Goal: Transaction & Acquisition: Purchase product/service

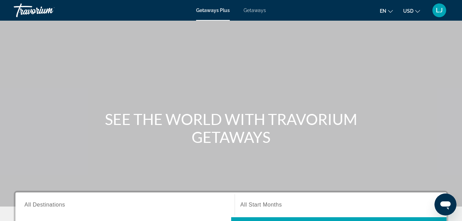
click at [253, 13] on span "Getaways" at bounding box center [255, 11] width 22 height 6
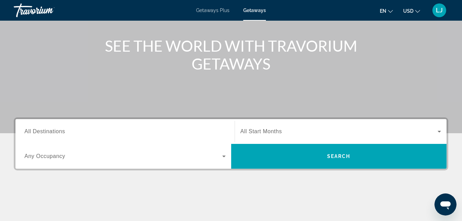
scroll to position [71, 0]
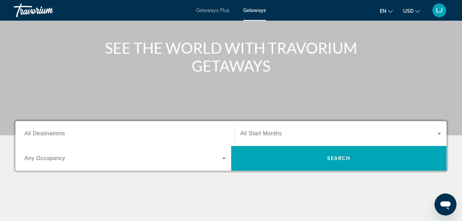
click at [210, 133] on input "Destination All Destinations" at bounding box center [124, 134] width 201 height 8
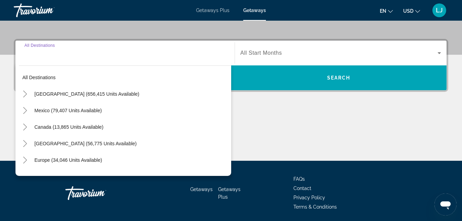
scroll to position [168, 0]
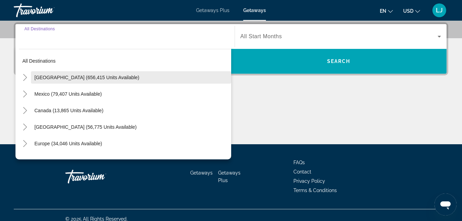
click at [174, 83] on span "Search widget" at bounding box center [131, 77] width 200 height 17
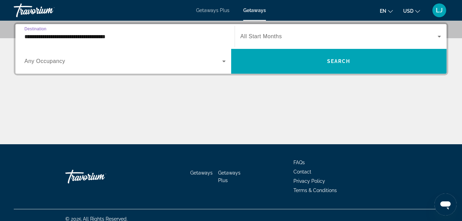
click at [122, 42] on div "**********" at bounding box center [124, 37] width 201 height 20
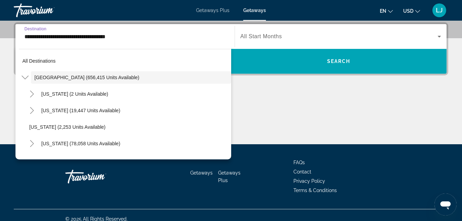
scroll to position [135, 0]
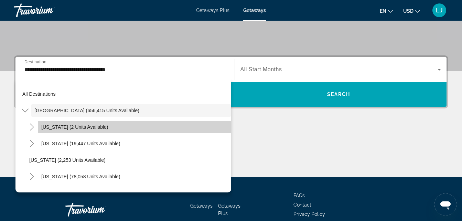
drag, startPoint x: 228, startPoint y: 99, endPoint x: 216, endPoint y: 130, distance: 33.4
click at [216, 130] on span "Search widget" at bounding box center [134, 127] width 193 height 17
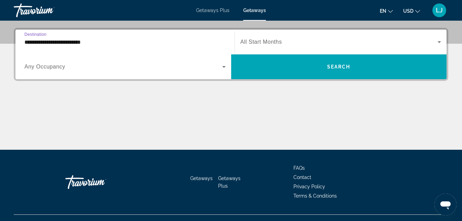
scroll to position [168, 0]
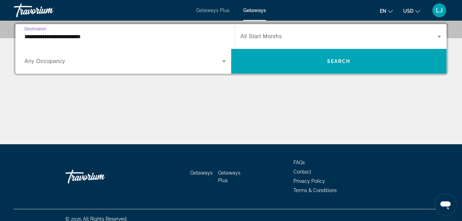
click at [217, 43] on div "**********" at bounding box center [124, 37] width 201 height 20
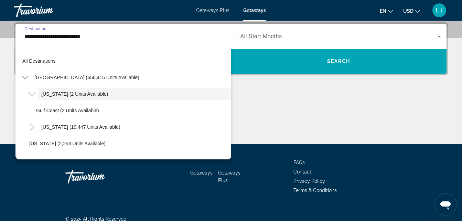
scroll to position [152, 0]
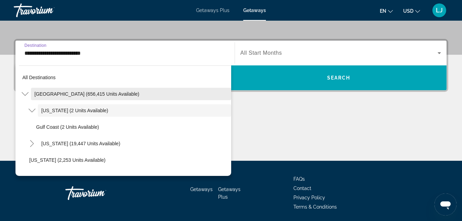
click at [176, 100] on span "Search widget" at bounding box center [131, 94] width 200 height 17
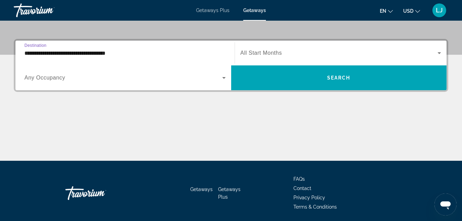
scroll to position [168, 0]
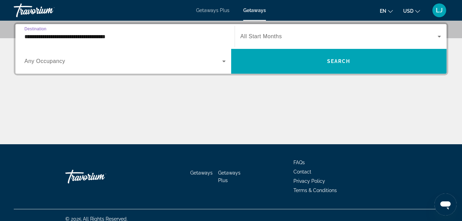
click at [143, 38] on input "**********" at bounding box center [124, 37] width 201 height 8
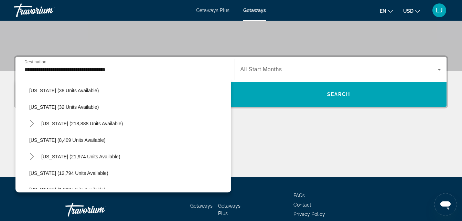
scroll to position [139, 0]
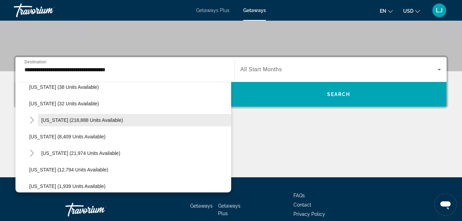
click at [76, 124] on span "Search widget" at bounding box center [134, 120] width 193 height 17
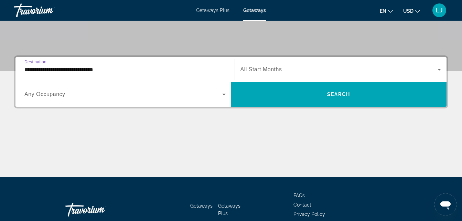
scroll to position [168, 0]
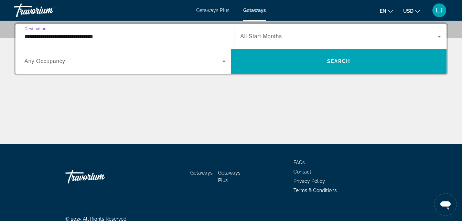
click at [76, 34] on input "**********" at bounding box center [124, 37] width 201 height 8
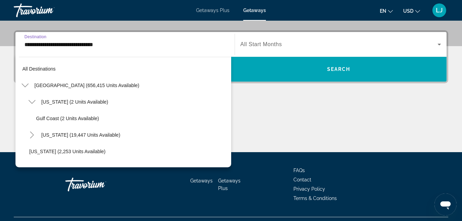
scroll to position [124, 0]
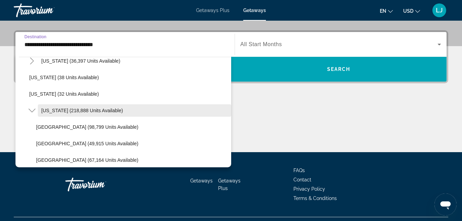
click at [66, 109] on span "Florida (218,888 units available)" at bounding box center [82, 111] width 82 height 6
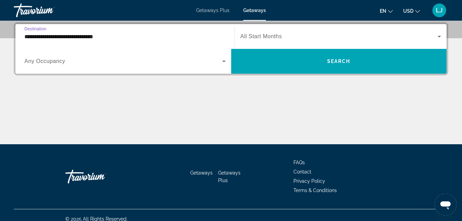
click at [72, 40] on input "**********" at bounding box center [124, 37] width 201 height 8
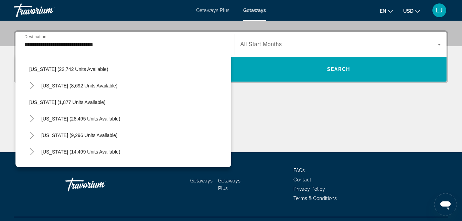
scroll to position [669, 0]
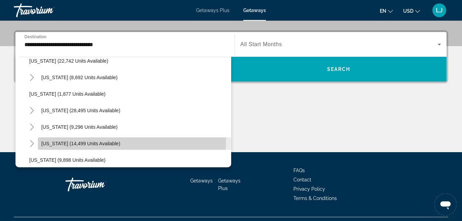
click at [89, 141] on span "Texas (14,499 units available)" at bounding box center [80, 144] width 79 height 6
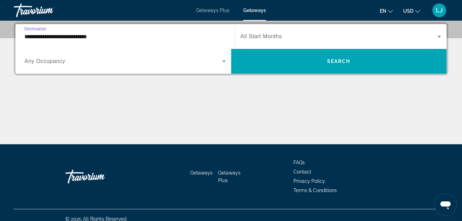
click at [59, 36] on input "**********" at bounding box center [124, 37] width 201 height 8
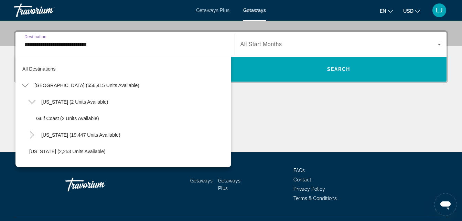
scroll to position [702, 0]
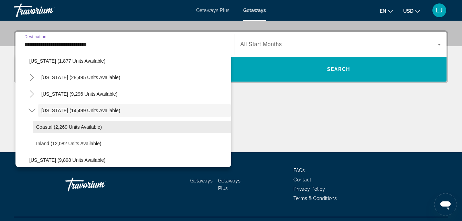
click at [38, 124] on span "Search widget" at bounding box center [132, 127] width 199 height 17
type input "**********"
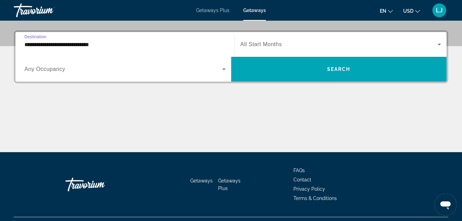
scroll to position [168, 0]
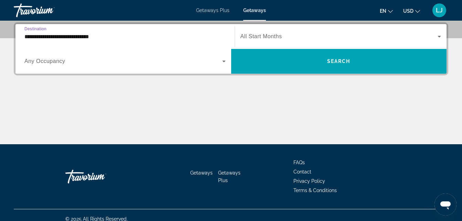
click at [74, 64] on span "Search widget" at bounding box center [123, 61] width 198 height 8
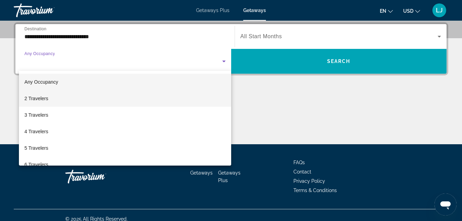
click at [77, 99] on mat-option "2 Travelers" at bounding box center [125, 98] width 212 height 17
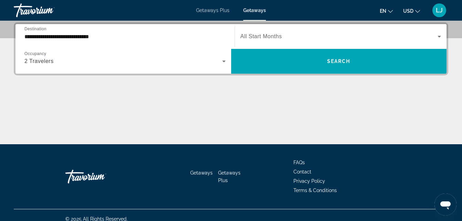
click at [249, 43] on div "Search widget" at bounding box center [341, 36] width 201 height 19
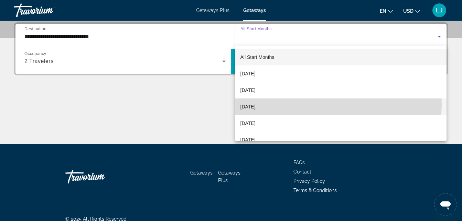
click at [256, 103] on span "November 2025" at bounding box center [248, 107] width 15 height 8
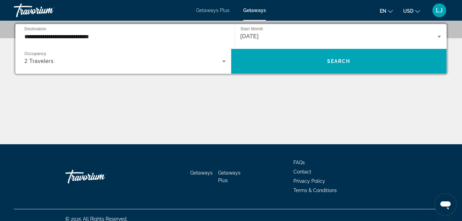
click at [221, 8] on span "Getaways Plus" at bounding box center [212, 11] width 33 height 6
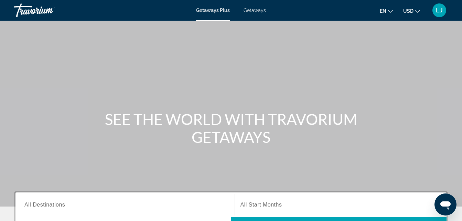
click at [209, 210] on div "Search widget" at bounding box center [124, 205] width 201 height 20
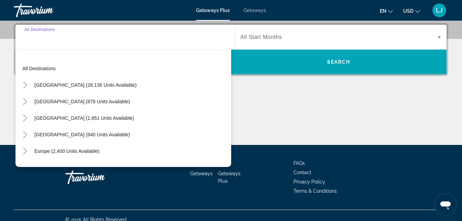
scroll to position [168, 0]
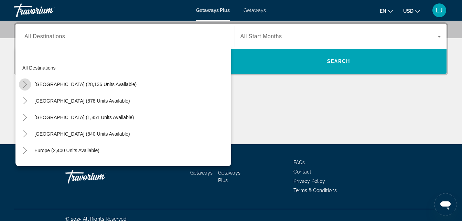
click at [27, 88] on mat-icon "Toggle United States (28,136 units available)" at bounding box center [25, 84] width 12 height 12
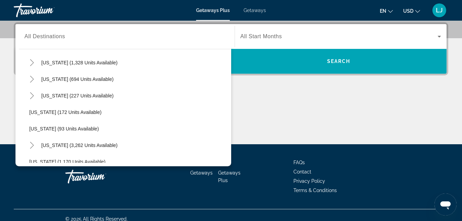
scroll to position [504, 0]
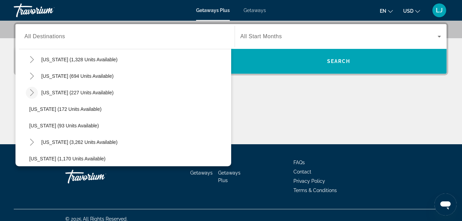
click at [33, 95] on icon "Toggle Texas (227 units available)" at bounding box center [32, 92] width 7 height 7
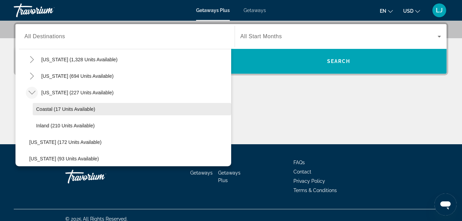
click at [45, 109] on span "Coastal (17 units available)" at bounding box center [65, 109] width 59 height 6
type input "**********"
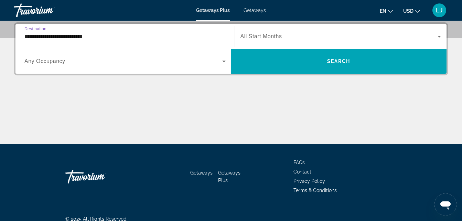
click at [256, 33] on span "All Start Months" at bounding box center [262, 36] width 42 height 6
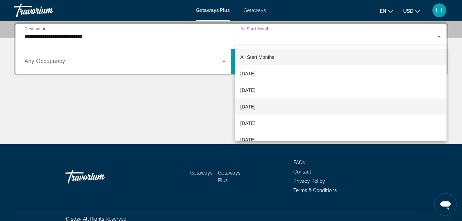
click at [256, 104] on span "November 2025" at bounding box center [248, 107] width 15 height 8
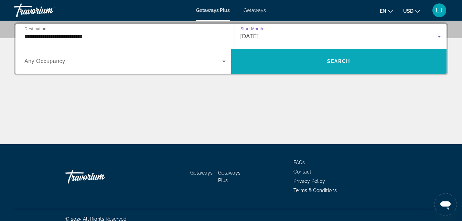
click at [278, 58] on span "Search widget" at bounding box center [339, 61] width 216 height 17
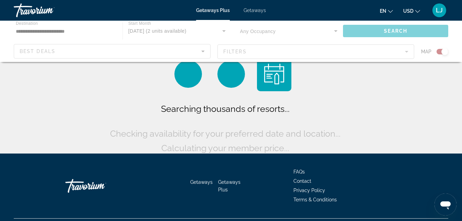
click at [278, 58] on div "Main content" at bounding box center [231, 41] width 462 height 41
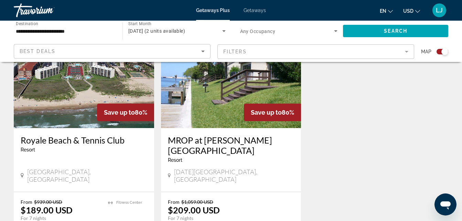
scroll to position [236, 0]
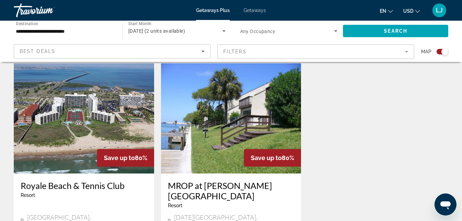
click at [253, 10] on span "Getaways" at bounding box center [255, 11] width 22 height 6
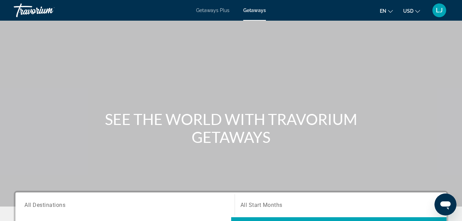
click at [118, 200] on div "Search widget" at bounding box center [124, 205] width 201 height 20
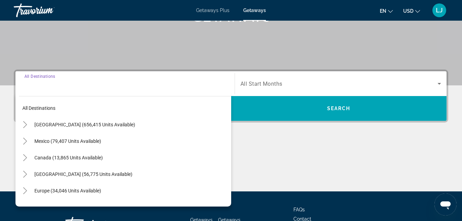
scroll to position [168, 0]
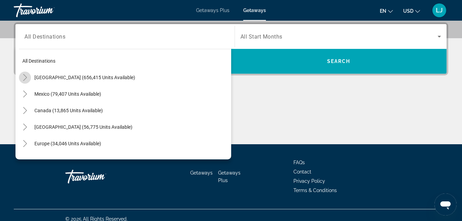
click at [23, 78] on icon "Toggle United States (656,415 units available)" at bounding box center [25, 77] width 7 height 7
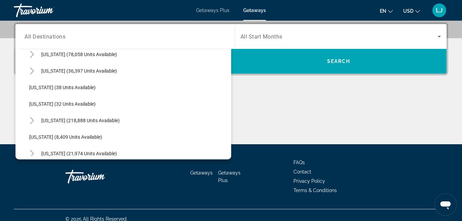
scroll to position [100, 0]
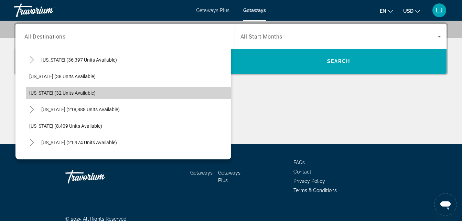
click at [215, 88] on span "Search widget" at bounding box center [129, 93] width 206 height 17
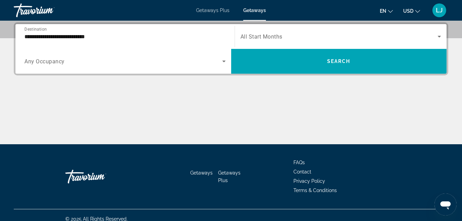
click at [214, 42] on div "**********" at bounding box center [124, 37] width 201 height 20
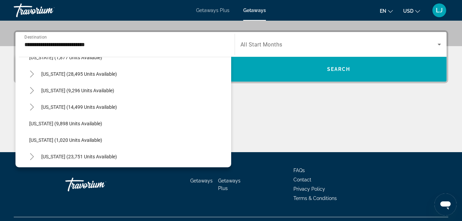
scroll to position [610, 0]
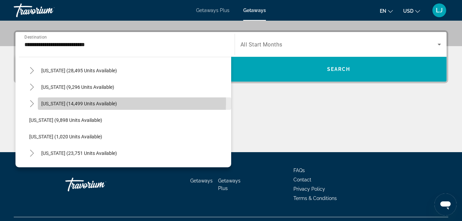
click at [39, 102] on span "Search widget" at bounding box center [134, 103] width 193 height 17
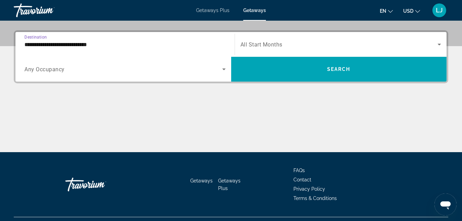
scroll to position [168, 0]
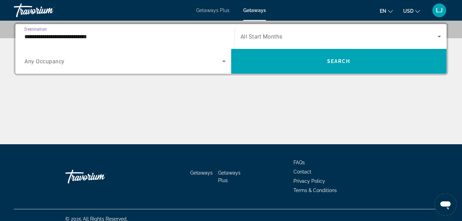
click at [32, 38] on input "**********" at bounding box center [124, 37] width 201 height 8
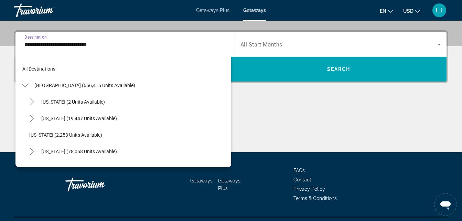
scroll to position [603, 0]
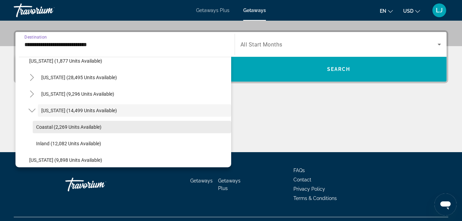
click at [50, 128] on span "Coastal (2,269 units available)" at bounding box center [68, 127] width 65 height 6
type input "**********"
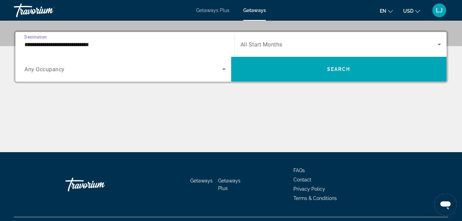
scroll to position [168, 0]
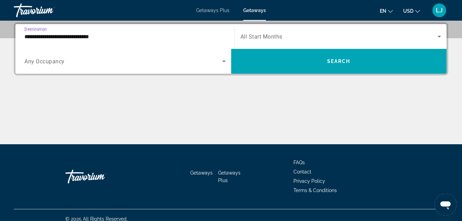
click at [137, 66] on div "Search widget" at bounding box center [124, 61] width 201 height 19
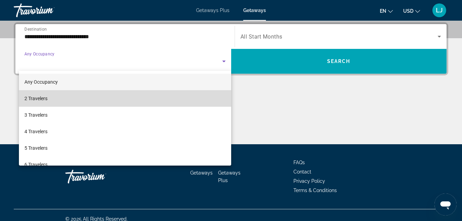
click at [136, 94] on mat-option "2 Travelers" at bounding box center [125, 98] width 212 height 17
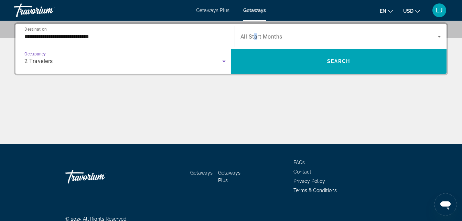
click at [256, 35] on span "All Start Months" at bounding box center [262, 36] width 42 height 7
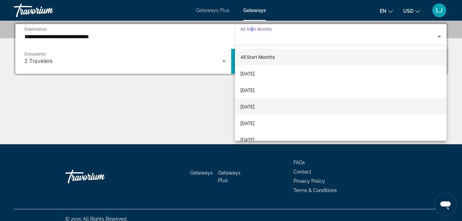
click at [255, 104] on span "November 2025" at bounding box center [248, 107] width 14 height 8
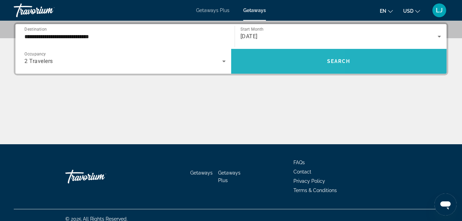
click at [265, 72] on span "Search widget" at bounding box center [339, 61] width 216 height 25
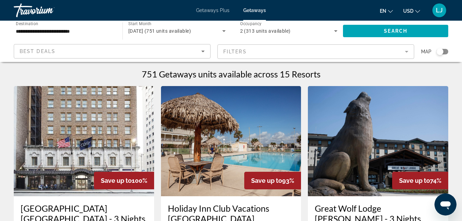
click at [199, 52] on icon "Sort by" at bounding box center [203, 51] width 8 height 8
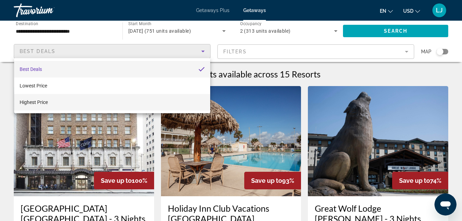
click at [168, 96] on mat-option "Highest Price" at bounding box center [112, 102] width 196 height 17
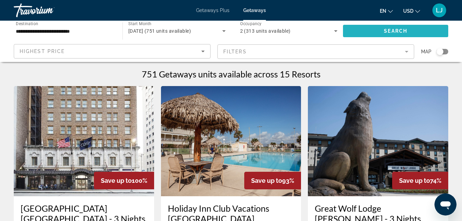
click at [425, 32] on span "Search widget" at bounding box center [395, 31] width 105 height 17
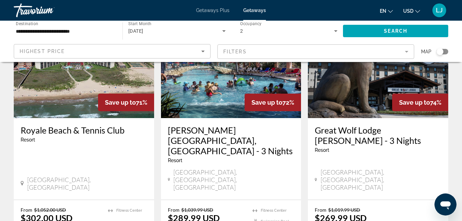
scroll to position [886, 0]
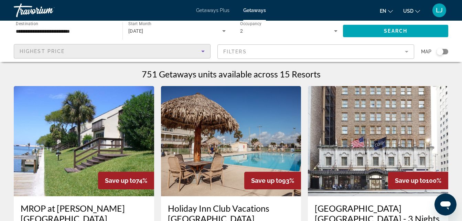
click at [158, 50] on div "Highest Price" at bounding box center [111, 51] width 182 height 8
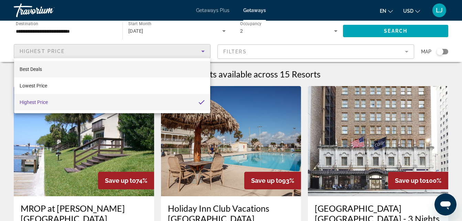
click at [154, 68] on mat-option "Best Deals" at bounding box center [112, 69] width 196 height 17
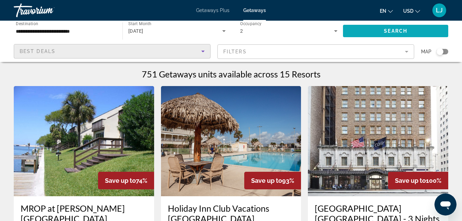
click at [372, 27] on span "Search widget" at bounding box center [395, 31] width 105 height 17
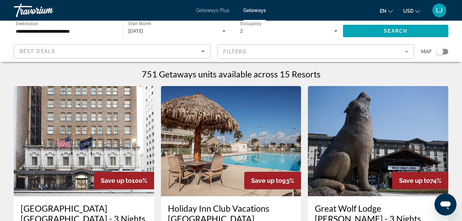
click at [207, 56] on div "Best Deals" at bounding box center [112, 51] width 196 height 14
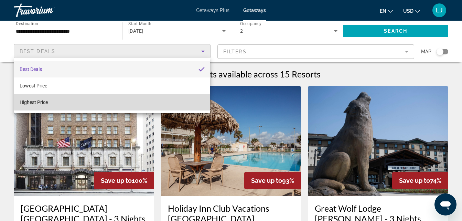
click at [190, 94] on mat-option "Highest Price" at bounding box center [112, 102] width 196 height 17
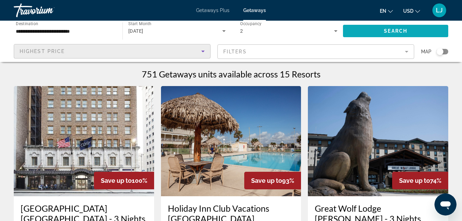
click at [389, 29] on span "Search" at bounding box center [395, 31] width 23 height 6
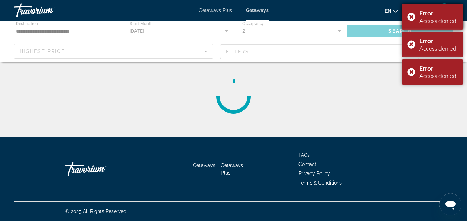
click at [413, 16] on div "Error Access denied." at bounding box center [432, 16] width 61 height 25
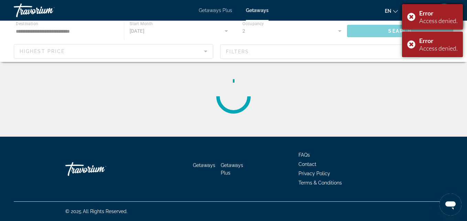
click at [412, 16] on div "Error Access denied." at bounding box center [432, 16] width 61 height 25
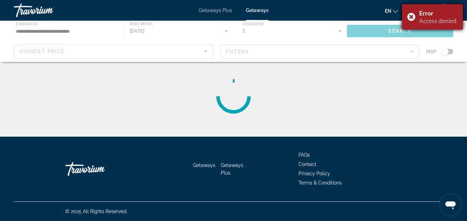
click at [412, 18] on div "Error Access denied." at bounding box center [432, 16] width 61 height 25
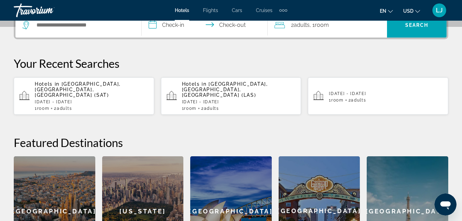
scroll to position [179, 0]
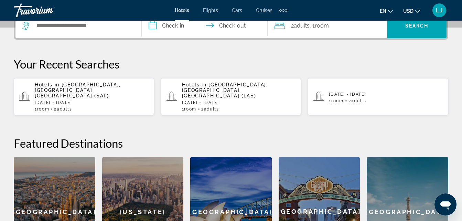
click at [102, 107] on div "1 Room rooms 2 Adult Adults" at bounding box center [92, 109] width 114 height 5
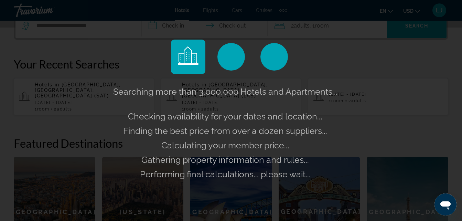
click at [102, 104] on div "Searching more than 3,000,000 Hotels and Apartments... Checking availability fo…" at bounding box center [231, 110] width 462 height 221
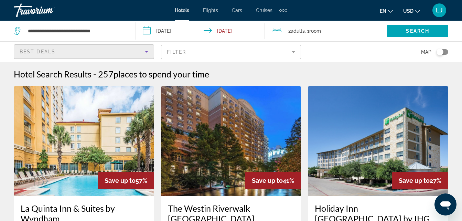
click at [107, 49] on div "Best Deals" at bounding box center [82, 52] width 125 height 8
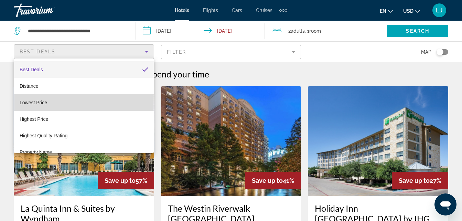
click at [96, 104] on mat-option "Lowest Price" at bounding box center [84, 102] width 140 height 17
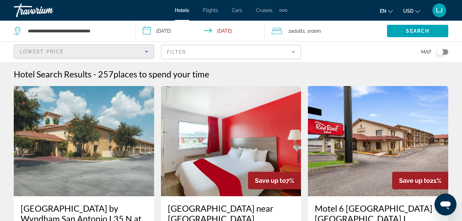
click at [143, 51] on icon "Sort by" at bounding box center [147, 52] width 8 height 8
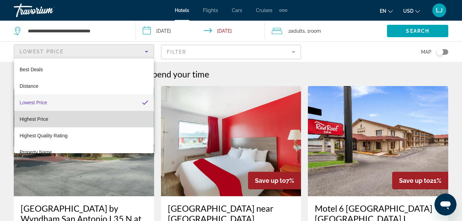
click at [128, 123] on mat-option "Highest Price" at bounding box center [84, 119] width 140 height 17
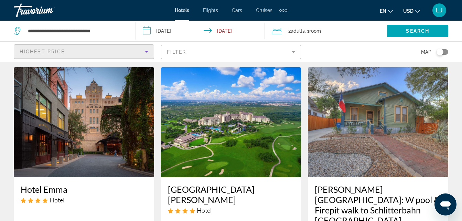
scroll to position [21, 0]
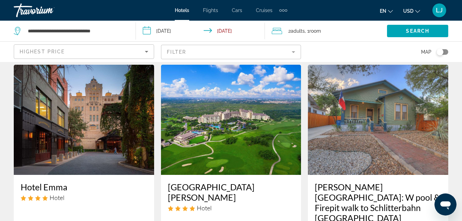
click at [255, 115] on img "Main content" at bounding box center [231, 120] width 140 height 110
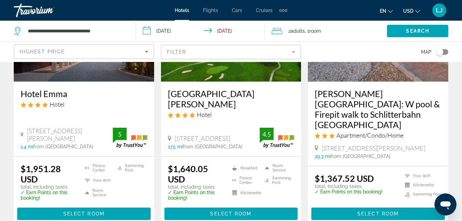
scroll to position [117, 0]
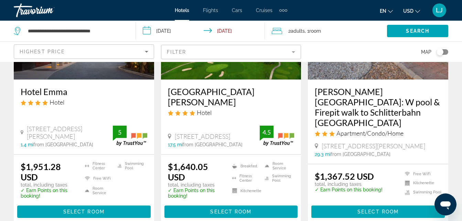
click at [215, 192] on p "✓ Earn Points on this booking!" at bounding box center [196, 193] width 56 height 11
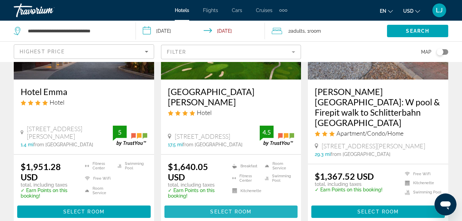
click at [224, 209] on span "Select Room" at bounding box center [230, 212] width 41 height 6
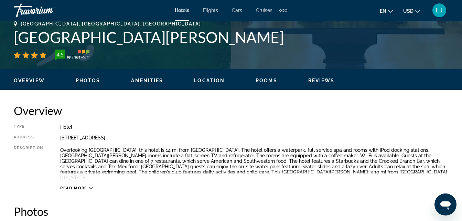
scroll to position [282, 0]
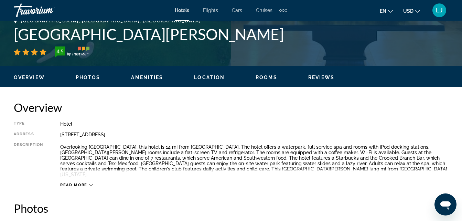
click at [90, 182] on div "Read more" at bounding box center [254, 178] width 388 height 19
click at [90, 183] on icon "Main content" at bounding box center [91, 185] width 4 height 4
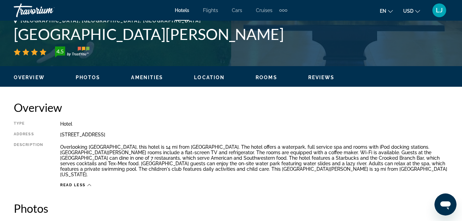
click at [148, 78] on span "Amenities" at bounding box center [147, 78] width 32 height 6
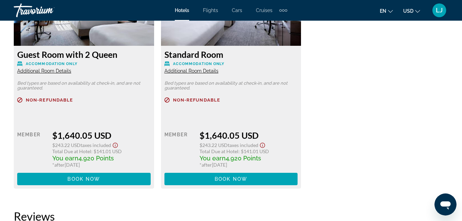
scroll to position [1129, 0]
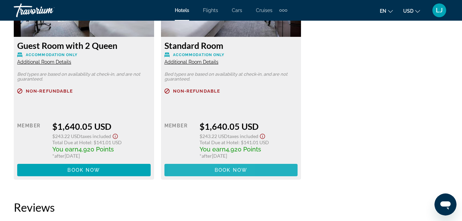
click at [189, 171] on span "Main content" at bounding box center [232, 170] width 134 height 17
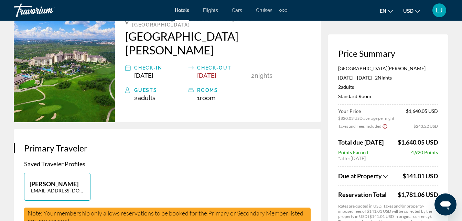
scroll to position [51, 0]
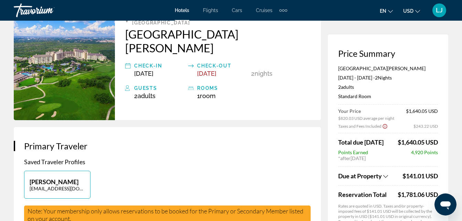
click at [284, 11] on div "Extra navigation items" at bounding box center [283, 10] width 2 height 2
click at [279, 25] on span "Activities" at bounding box center [272, 23] width 20 height 6
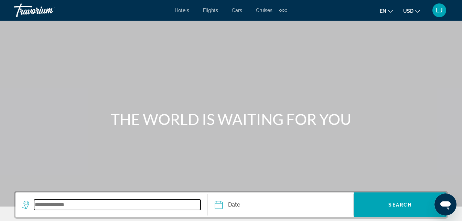
click at [129, 202] on input "Search widget" at bounding box center [117, 205] width 167 height 10
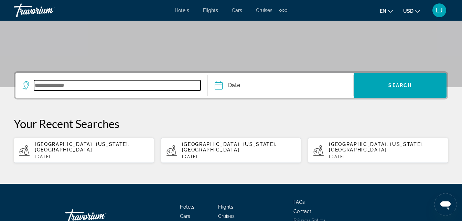
scroll to position [161, 0]
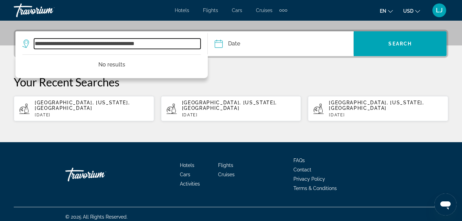
type input "**********"
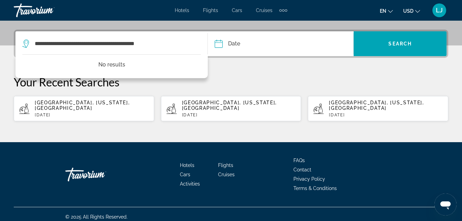
click at [223, 49] on input "Date" at bounding box center [249, 44] width 72 height 27
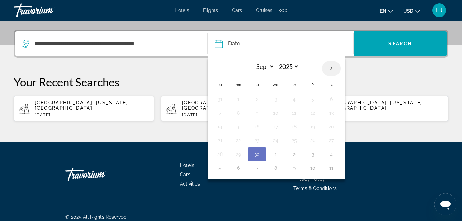
click at [329, 70] on th "Next month" at bounding box center [331, 68] width 19 height 15
select select "**"
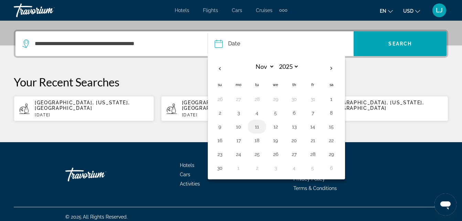
click at [259, 129] on button "11" at bounding box center [257, 127] width 11 height 10
type input "**********"
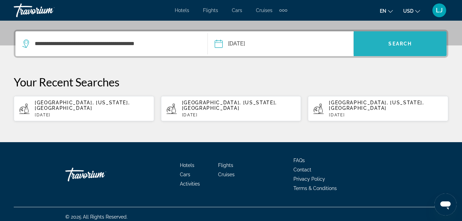
click at [383, 43] on span "Search widget" at bounding box center [400, 43] width 93 height 17
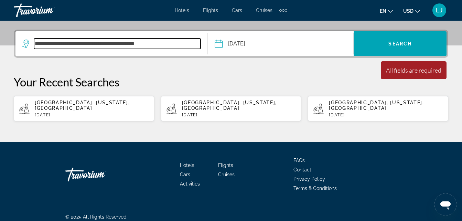
click at [189, 43] on input "**********" at bounding box center [117, 44] width 167 height 10
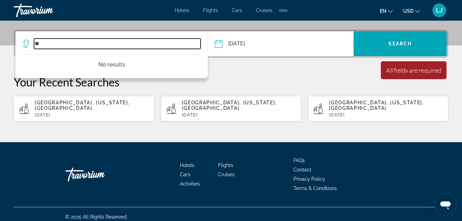
type input "*"
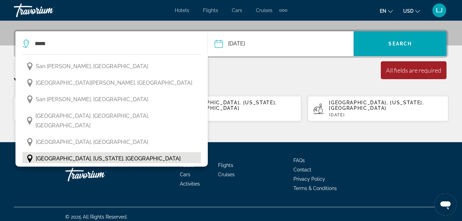
click at [98, 152] on button "San Antonio, Texas, USA" at bounding box center [111, 158] width 179 height 13
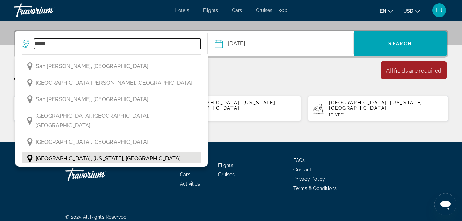
type input "**********"
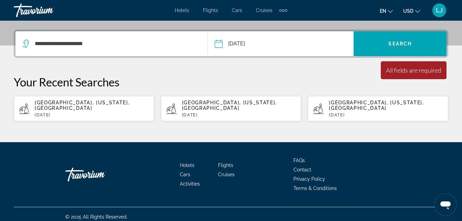
click at [267, 48] on input "**********" at bounding box center [249, 44] width 72 height 27
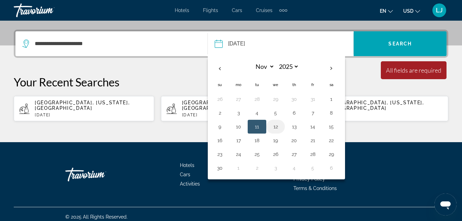
click at [276, 124] on button "12" at bounding box center [275, 127] width 11 height 10
type input "**********"
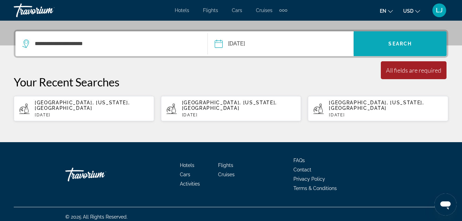
click at [380, 36] on span "Search widget" at bounding box center [400, 43] width 93 height 17
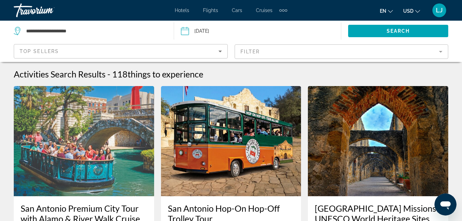
click at [397, 52] on mat-form-field "Filter" at bounding box center [342, 51] width 214 height 14
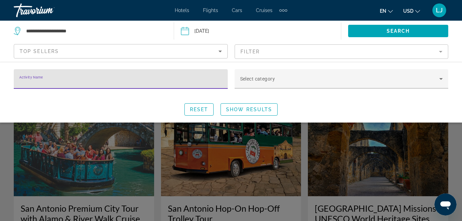
click at [376, 91] on div "Search widget" at bounding box center [342, 92] width 214 height 8
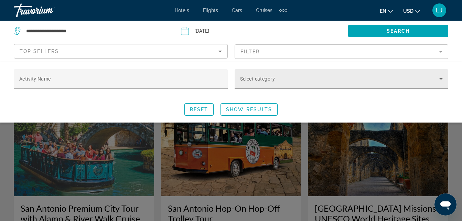
click at [376, 82] on span "Search widget" at bounding box center [340, 81] width 200 height 8
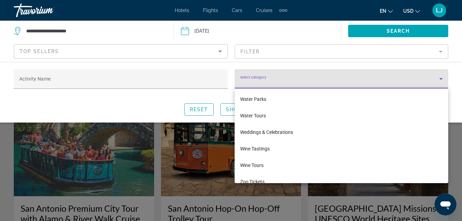
scroll to position [1381, 0]
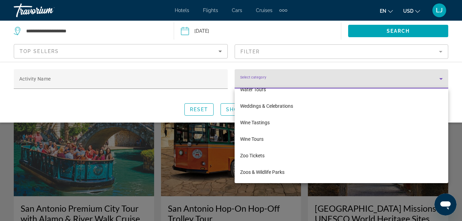
click at [243, 55] on div at bounding box center [231, 110] width 462 height 221
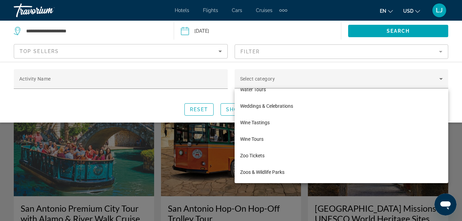
click at [243, 55] on mat-form-field "Filter" at bounding box center [342, 51] width 214 height 14
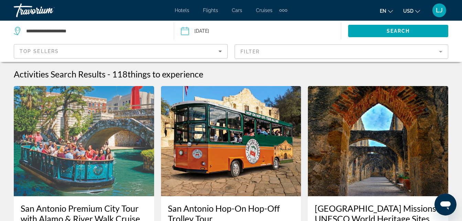
click at [243, 55] on mat-form-field "Filter" at bounding box center [342, 51] width 214 height 14
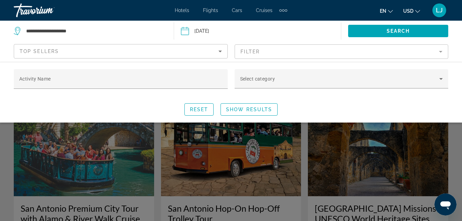
click at [242, 53] on mat-form-field "Filter" at bounding box center [342, 51] width 214 height 14
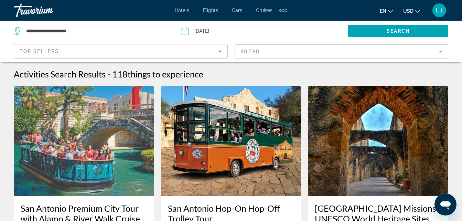
click at [242, 53] on mat-form-field "Filter" at bounding box center [342, 51] width 214 height 14
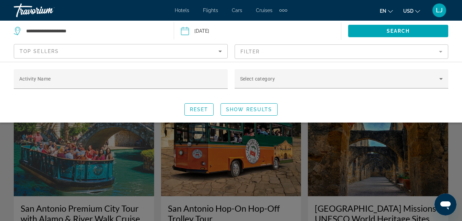
click at [242, 53] on mat-form-field "Filter" at bounding box center [342, 51] width 214 height 14
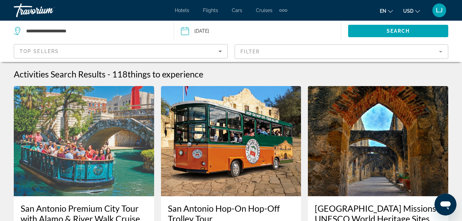
click at [244, 54] on mat-form-field "Filter" at bounding box center [342, 51] width 214 height 14
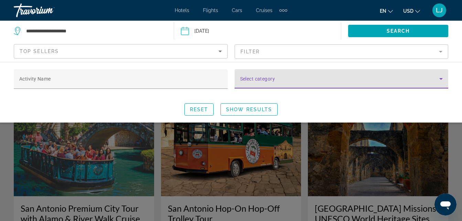
click at [247, 78] on span "Search widget" at bounding box center [340, 81] width 200 height 8
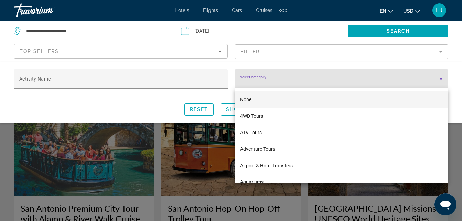
click at [233, 75] on div at bounding box center [231, 110] width 462 height 221
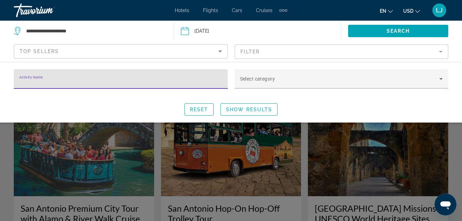
click at [218, 81] on input "Activity Name" at bounding box center [120, 82] width 203 height 8
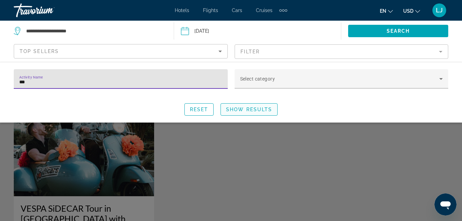
type input "***"
click at [255, 111] on span "Show Results" at bounding box center [249, 110] width 46 height 6
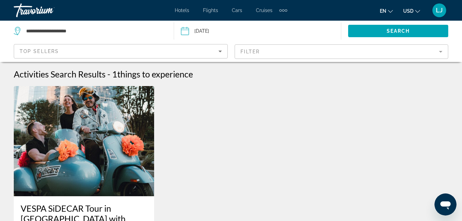
click at [184, 7] on div "Hotels Flights Cars Cruises Activities Hotels Flights Cars Cruises Activities" at bounding box center [231, 10] width 113 height 11
click at [183, 11] on span "Hotels" at bounding box center [182, 11] width 14 height 6
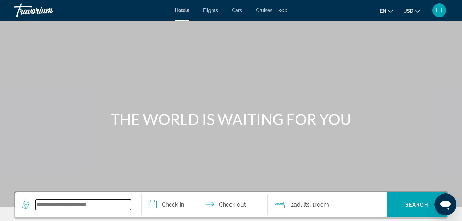
click at [94, 208] on input "Search widget" at bounding box center [83, 205] width 95 height 10
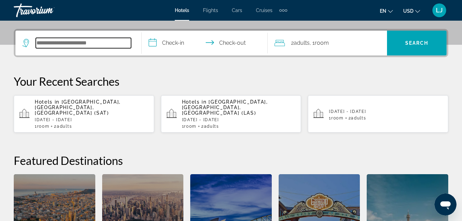
scroll to position [168, 0]
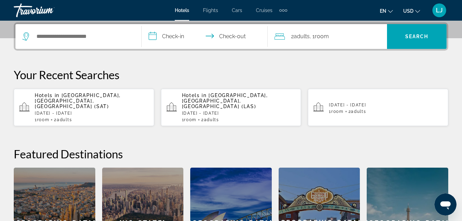
click at [101, 111] on p "[DATE] - [DATE]" at bounding box center [92, 113] width 114 height 5
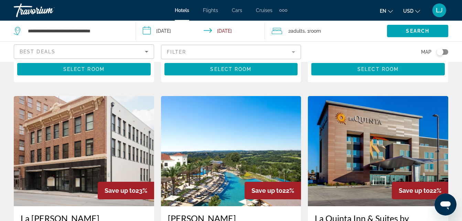
scroll to position [445, 0]
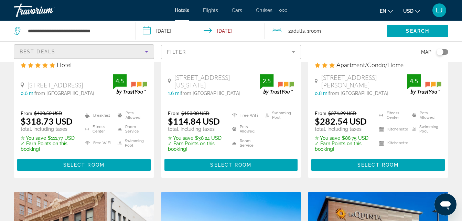
click at [98, 49] on div "Best Deals" at bounding box center [82, 52] width 125 height 8
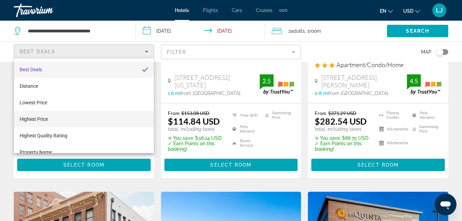
click at [70, 120] on mat-option "Highest Price" at bounding box center [84, 119] width 140 height 17
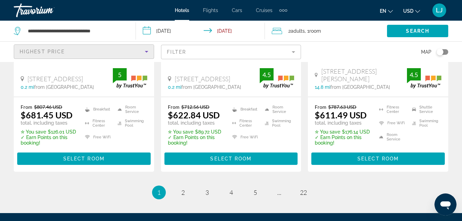
scroll to position [984, 0]
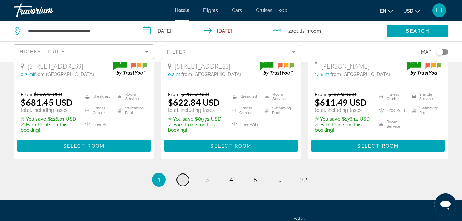
click at [182, 178] on span "2" at bounding box center [182, 180] width 3 height 8
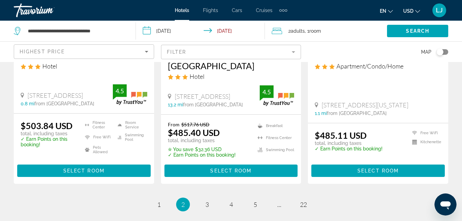
scroll to position [964, 0]
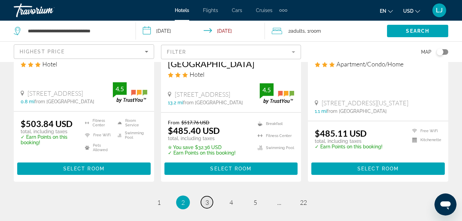
click at [206, 199] on span "3" at bounding box center [207, 203] width 3 height 8
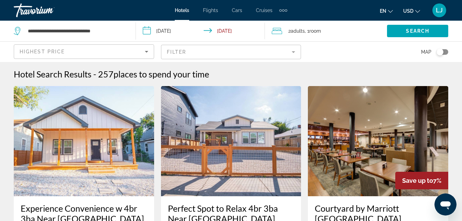
click at [205, 182] on img "Main content" at bounding box center [231, 141] width 140 height 110
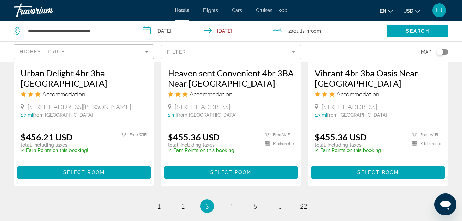
scroll to position [942, 0]
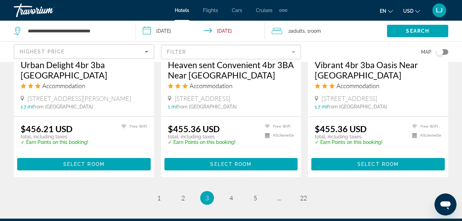
drag, startPoint x: 465, startPoint y: 39, endPoint x: 12, endPoint y: 3, distance: 454.8
click at [231, 194] on span "4" at bounding box center [231, 198] width 3 height 8
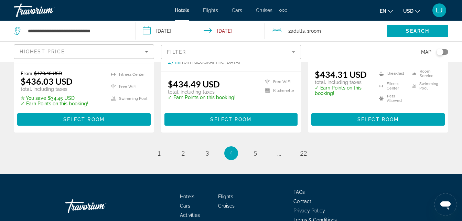
scroll to position [980, 0]
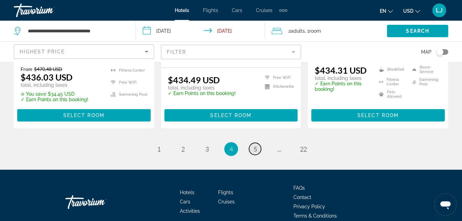
click at [257, 145] on span "5" at bounding box center [255, 149] width 3 height 8
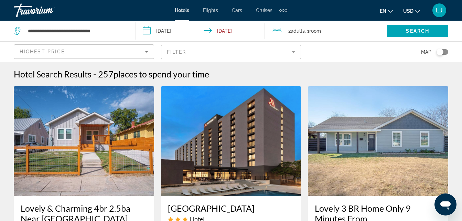
click at [145, 52] on icon "Sort by" at bounding box center [147, 52] width 8 height 8
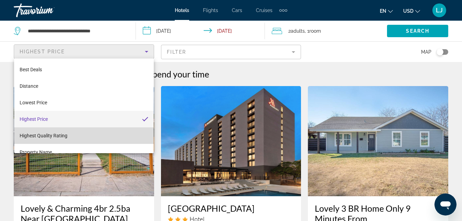
click at [127, 128] on mat-option "Highest Quality Rating" at bounding box center [84, 135] width 140 height 17
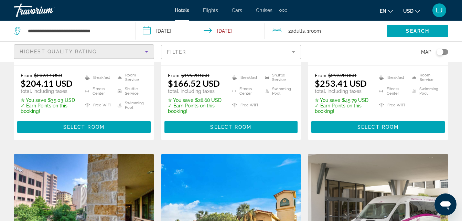
scroll to position [763, 0]
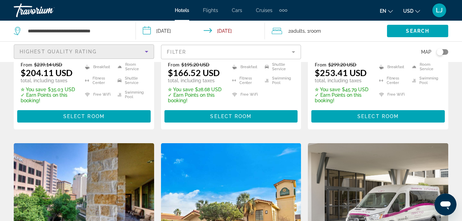
click at [138, 51] on div "Highest Quality Rating" at bounding box center [82, 52] width 125 height 8
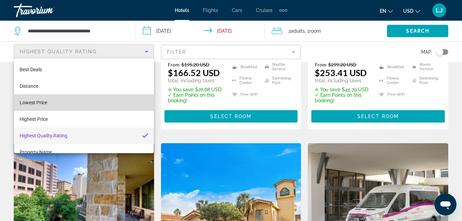
click at [115, 101] on mat-option "Lowest Price" at bounding box center [84, 102] width 140 height 17
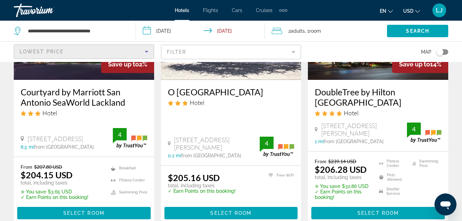
scroll to position [112, 0]
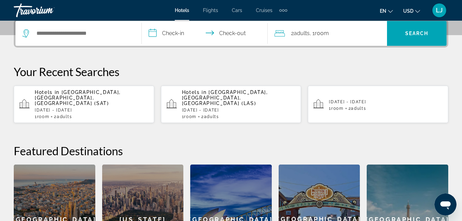
scroll to position [177, 0]
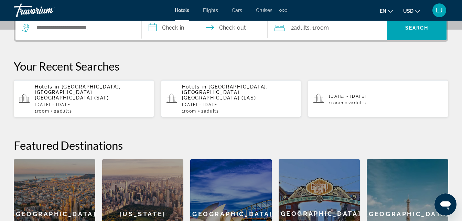
click at [80, 109] on div "1 Room rooms 2 Adult Adults" at bounding box center [92, 111] width 114 height 5
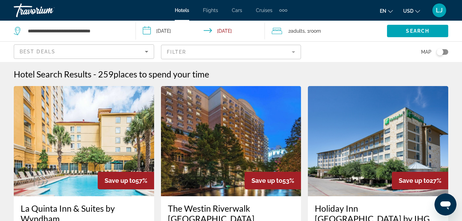
click at [133, 52] on div "Best Deals" at bounding box center [82, 52] width 125 height 8
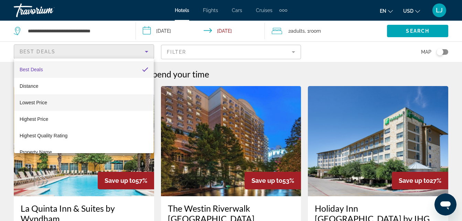
click at [113, 103] on mat-option "Lowest Price" at bounding box center [84, 102] width 140 height 17
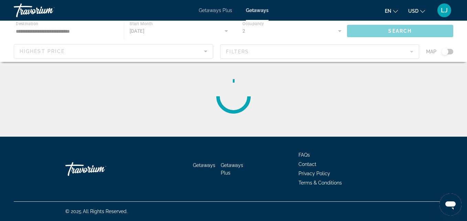
click at [119, 48] on div "Main content" at bounding box center [233, 41] width 467 height 41
click at [220, 12] on span "Getaways Plus" at bounding box center [215, 11] width 33 height 6
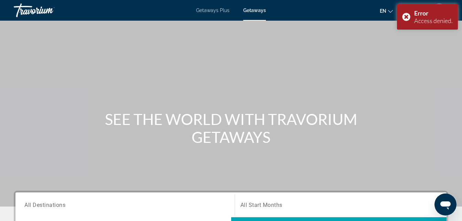
click at [114, 212] on div "Search widget" at bounding box center [124, 205] width 201 height 20
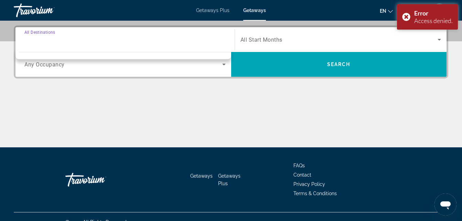
scroll to position [168, 0]
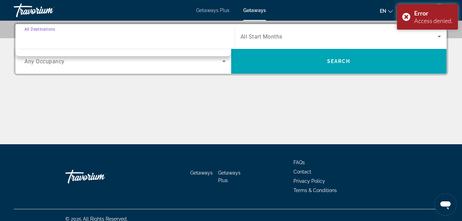
click at [81, 36] on input "Destination All Destinations" at bounding box center [124, 37] width 201 height 8
click at [66, 71] on div "Occupancy Any Occupancy" at bounding box center [125, 61] width 212 height 25
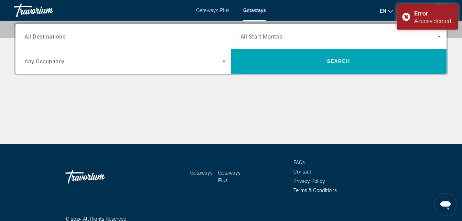
click at [62, 40] on span "All Destinations" at bounding box center [44, 36] width 41 height 7
click at [62, 40] on input "Destination All Destinations" at bounding box center [124, 37] width 201 height 8
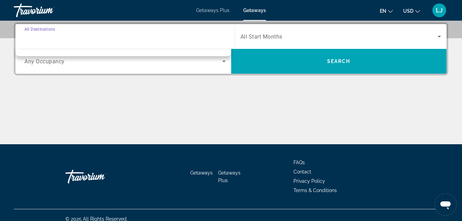
click at [227, 10] on span "Getaways Plus" at bounding box center [212, 11] width 33 height 6
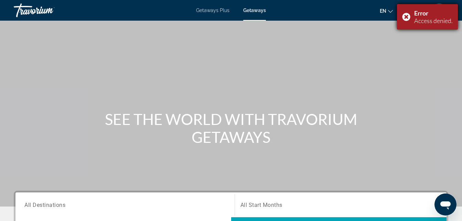
click at [406, 20] on div "Error Access denied." at bounding box center [427, 16] width 61 height 25
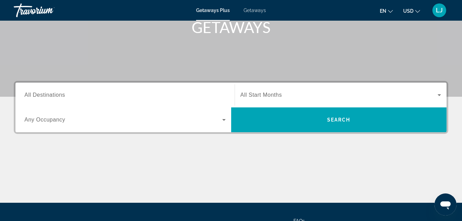
scroll to position [113, 0]
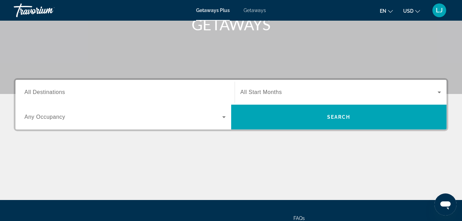
click at [171, 97] on div "Search widget" at bounding box center [124, 93] width 201 height 20
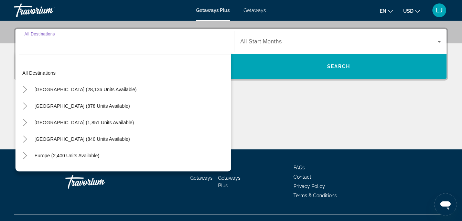
scroll to position [168, 0]
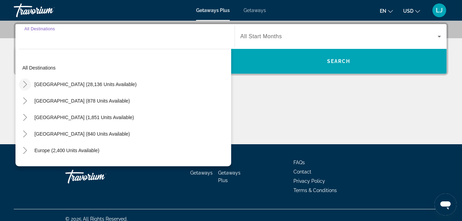
click at [27, 86] on icon "Toggle United States (28,136 units available)" at bounding box center [25, 84] width 7 height 7
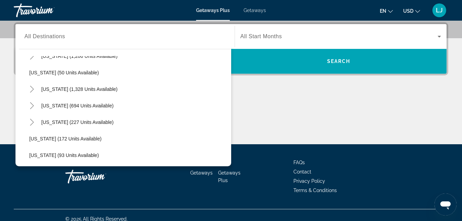
scroll to position [493, 0]
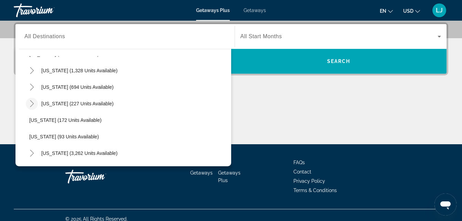
click at [32, 106] on icon "Toggle Texas (227 units available)" at bounding box center [32, 103] width 7 height 7
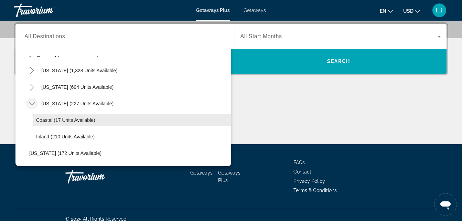
click at [43, 118] on span "Coastal (17 units available)" at bounding box center [65, 120] width 59 height 6
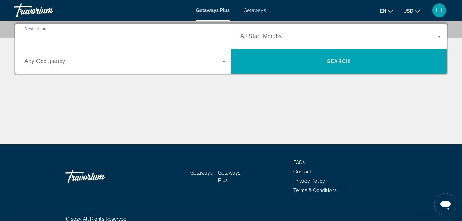
type input "**********"
click at [82, 65] on div "Search widget" at bounding box center [124, 61] width 201 height 19
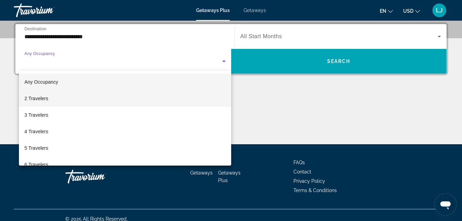
click at [74, 94] on mat-option "2 Travelers" at bounding box center [125, 98] width 212 height 17
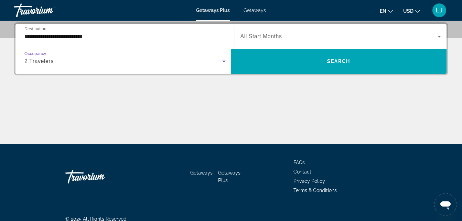
click at [241, 32] on span "Search widget" at bounding box center [340, 36] width 198 height 8
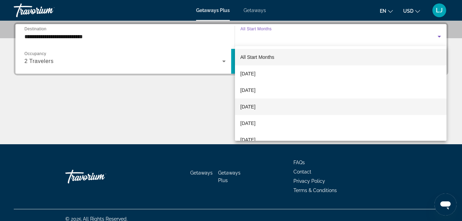
click at [256, 109] on span "November 2025" at bounding box center [248, 107] width 15 height 8
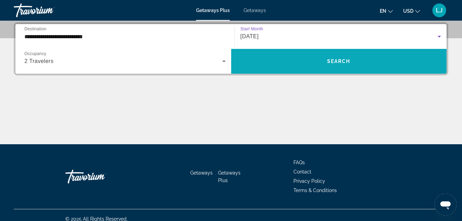
click at [287, 59] on span "Search widget" at bounding box center [339, 61] width 216 height 17
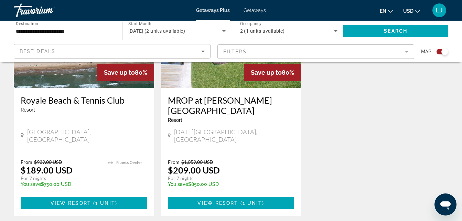
scroll to position [424, 0]
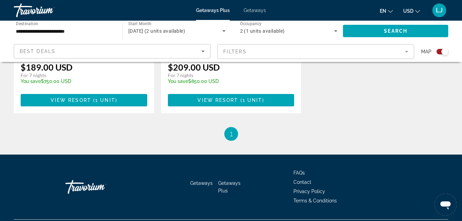
click at [261, 10] on span "Getaways" at bounding box center [255, 11] width 22 height 6
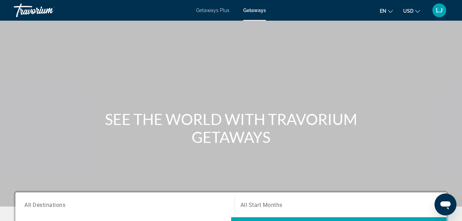
click at [113, 208] on input "Destination All Destinations" at bounding box center [124, 205] width 201 height 8
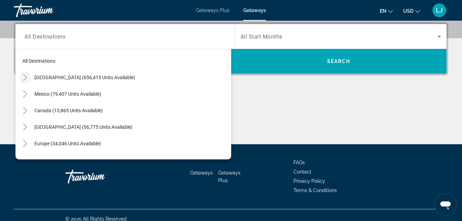
click at [25, 78] on icon "Toggle United States (656,415 units available)" at bounding box center [25, 77] width 7 height 7
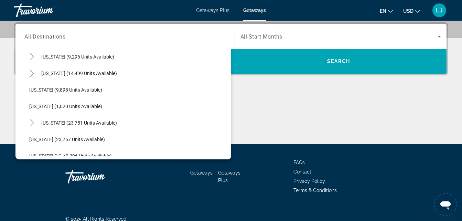
scroll to position [621, 0]
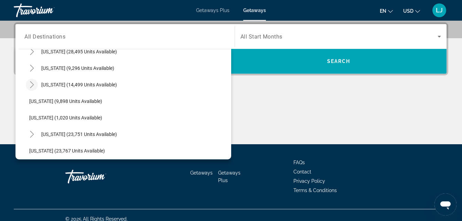
click at [32, 89] on mat-icon "Toggle Texas (14,499 units available)" at bounding box center [32, 85] width 12 height 12
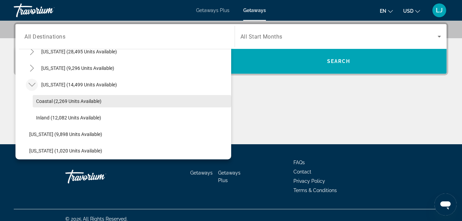
click at [49, 100] on span "Coastal (2,269 units available)" at bounding box center [68, 101] width 65 height 6
type input "**********"
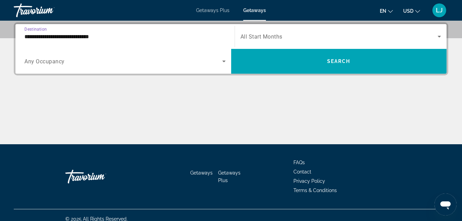
click at [88, 61] on span "Search widget" at bounding box center [123, 61] width 198 height 8
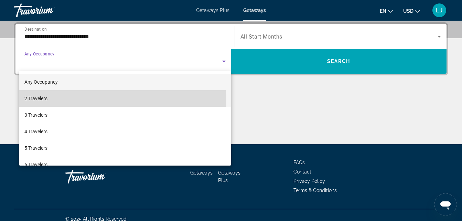
click at [62, 102] on mat-option "2 Travelers" at bounding box center [125, 98] width 212 height 17
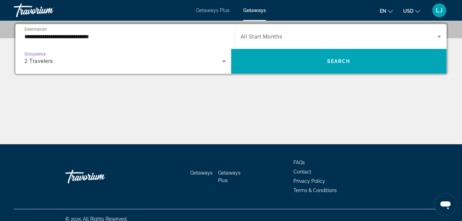
click at [259, 39] on span "All Start Months" at bounding box center [262, 36] width 42 height 7
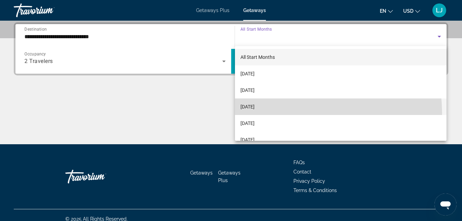
click at [263, 114] on mat-option "November 2025" at bounding box center [341, 106] width 212 height 17
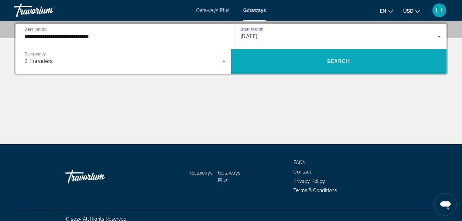
click at [336, 63] on span "Search" at bounding box center [338, 62] width 23 height 6
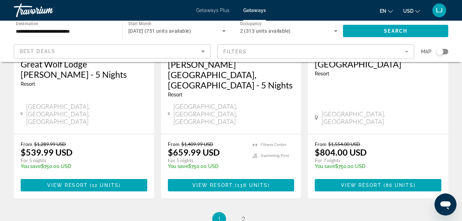
scroll to position [943, 0]
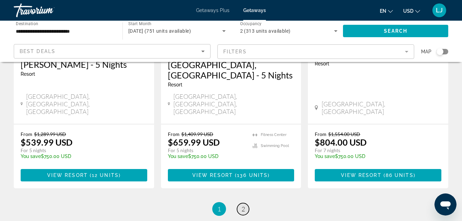
click at [244, 205] on span "2" at bounding box center [243, 209] width 3 height 8
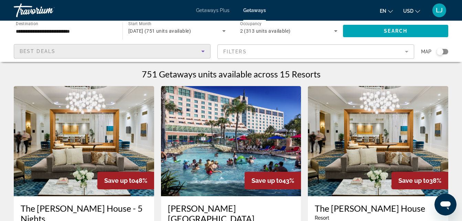
click at [199, 50] on icon "Sort by" at bounding box center [203, 51] width 8 height 8
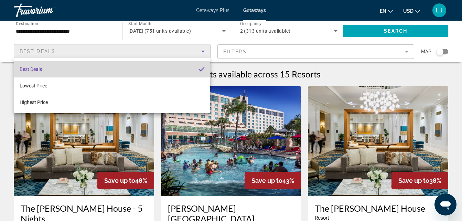
click at [191, 76] on mat-option "Best Deals" at bounding box center [112, 69] width 196 height 17
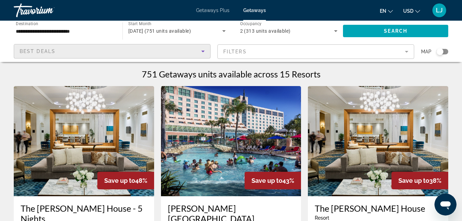
click at [202, 55] on icon "Sort by" at bounding box center [203, 51] width 8 height 8
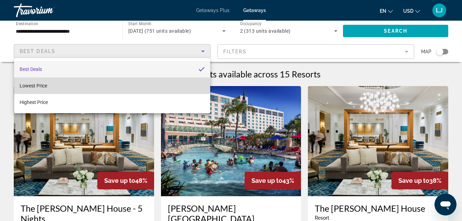
click at [192, 88] on mat-option "Lowest Price" at bounding box center [112, 85] width 196 height 17
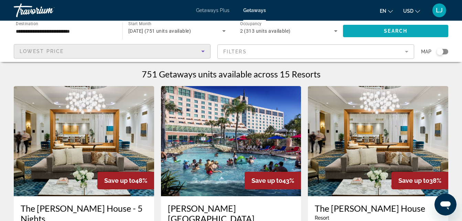
click at [364, 34] on span "Search widget" at bounding box center [395, 31] width 105 height 17
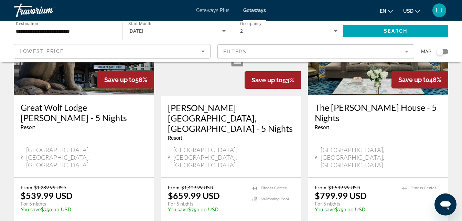
scroll to position [900, 0]
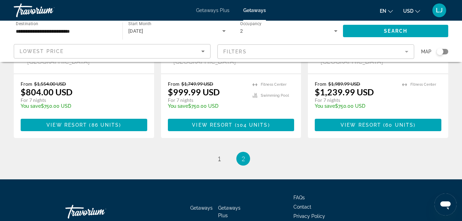
scroll to position [184, 0]
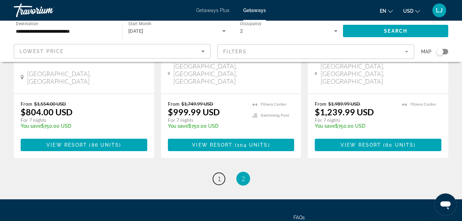
click at [218, 175] on span "1" at bounding box center [219, 179] width 3 height 8
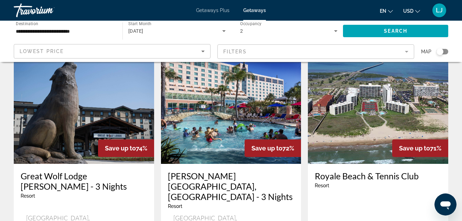
scroll to position [276, 0]
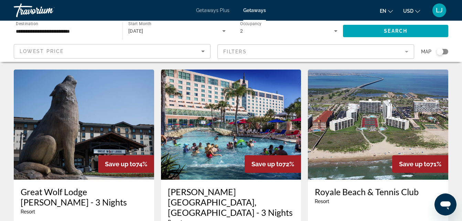
click at [196, 122] on img "Main content" at bounding box center [231, 125] width 140 height 110
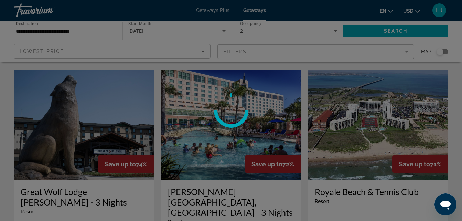
click at [196, 122] on div at bounding box center [231, 110] width 462 height 221
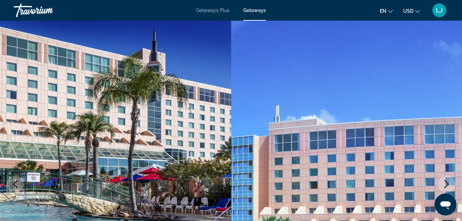
click at [196, 122] on img "Main content" at bounding box center [115, 184] width 231 height 327
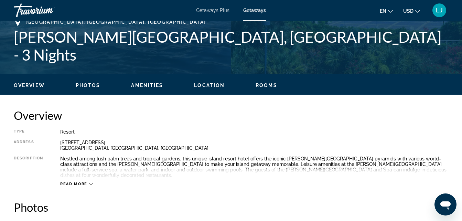
scroll to position [209, 0]
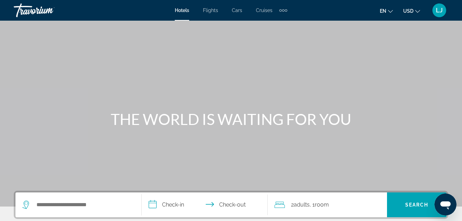
drag, startPoint x: 128, startPoint y: 205, endPoint x: 148, endPoint y: 217, distance: 23.4
click at [148, 216] on input "**********" at bounding box center [206, 205] width 129 height 27
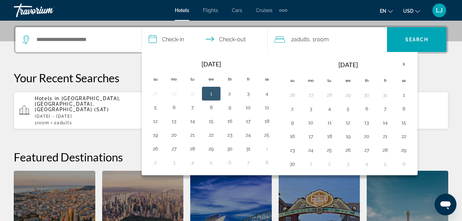
scroll to position [168, 0]
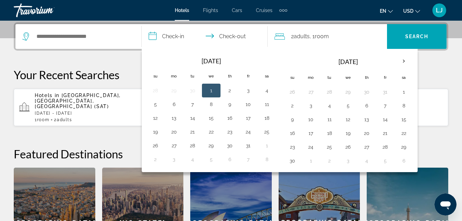
click at [126, 111] on p "[DATE] - [DATE]" at bounding box center [92, 113] width 114 height 5
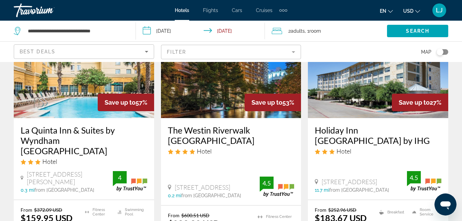
scroll to position [80, 0]
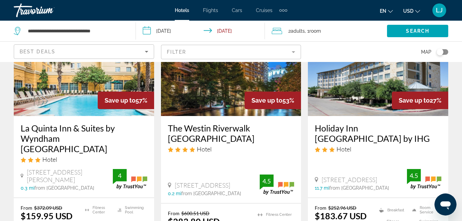
click at [126, 61] on div "Best Deals" at bounding box center [84, 52] width 140 height 20
click at [115, 53] on div "Best Deals" at bounding box center [82, 52] width 125 height 8
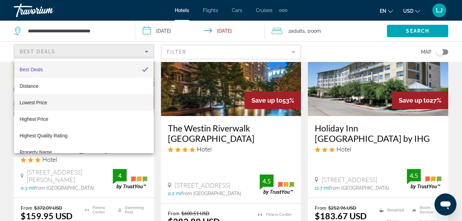
click at [105, 101] on mat-option "Lowest Price" at bounding box center [84, 102] width 140 height 17
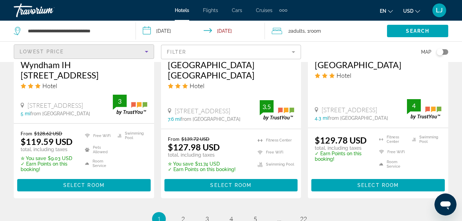
scroll to position [1039, 0]
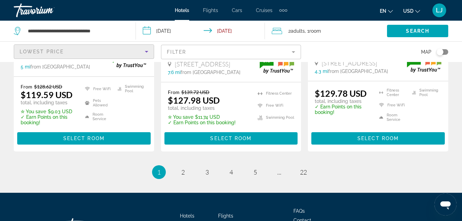
drag, startPoint x: 465, startPoint y: 37, endPoint x: 9, endPoint y: 11, distance: 457.2
click at [185, 166] on link "page 2" at bounding box center [183, 172] width 12 height 12
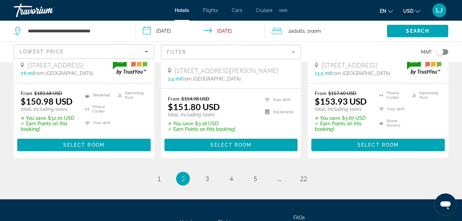
scroll to position [1047, 0]
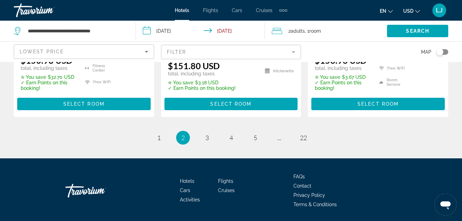
drag, startPoint x: 466, startPoint y: 36, endPoint x: 7, endPoint y: 11, distance: 460.6
click at [209, 133] on link "page 3" at bounding box center [207, 138] width 12 height 12
